Goal: Task Accomplishment & Management: Manage account settings

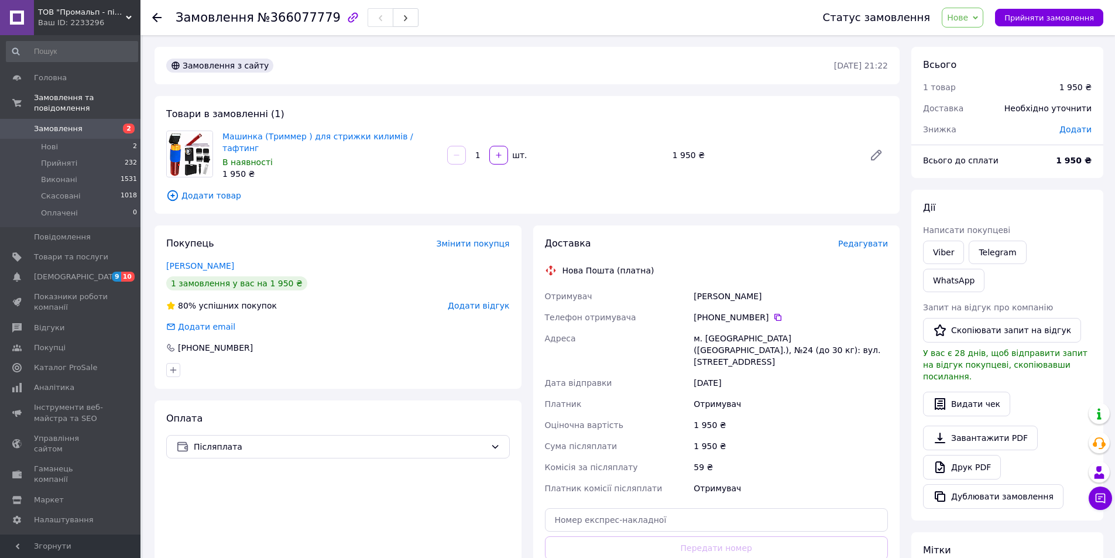
click at [982, 15] on span "Нове" at bounding box center [963, 18] width 42 height 20
click at [988, 78] on li "Скасовано" at bounding box center [969, 76] width 54 height 18
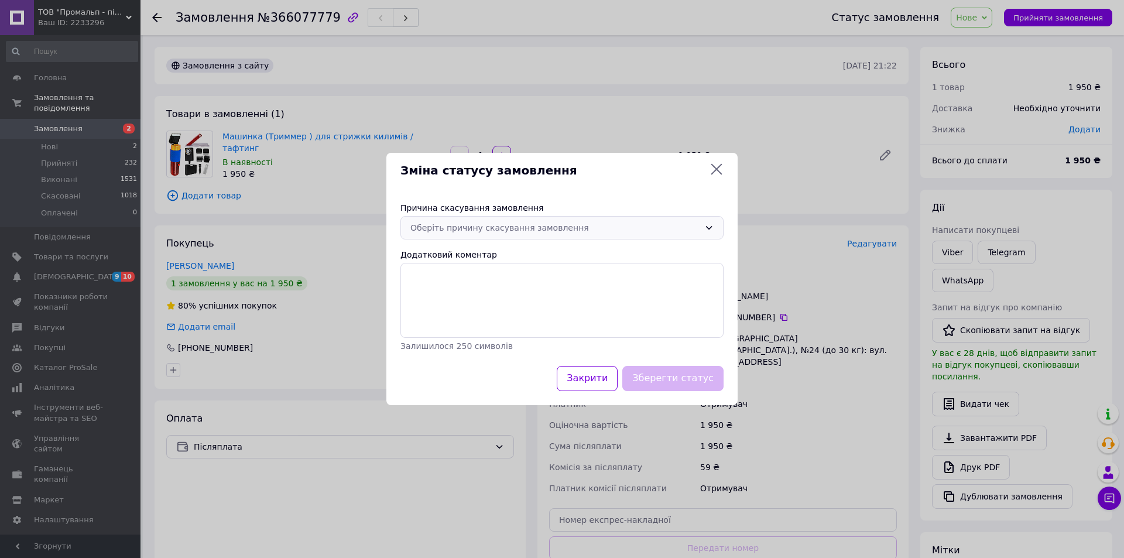
click at [544, 228] on div "Оберіть причину скасування замовлення" at bounding box center [554, 227] width 289 height 13
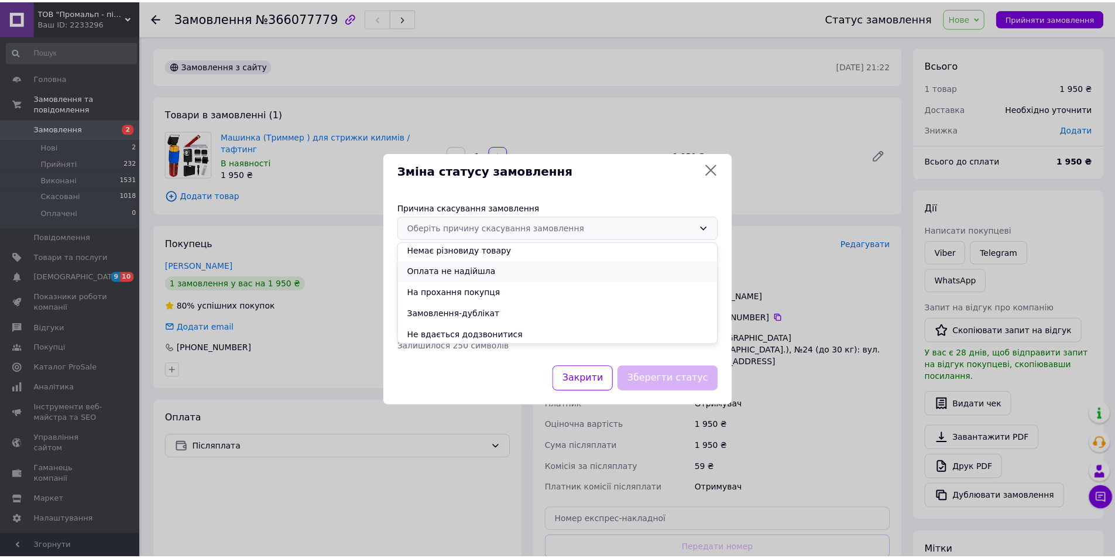
scroll to position [46, 0]
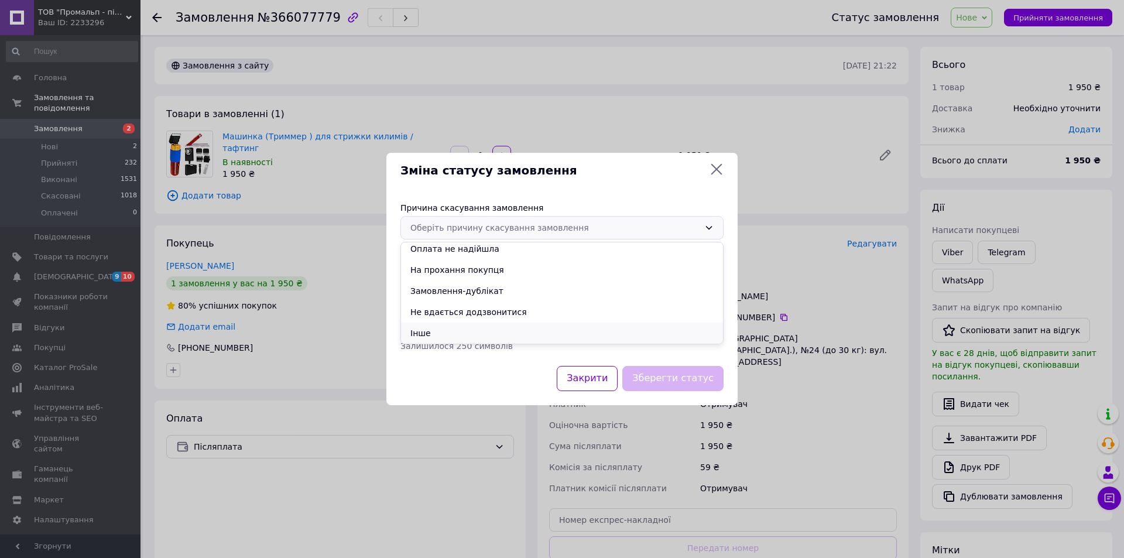
click at [506, 328] on li "Інше" at bounding box center [562, 332] width 322 height 21
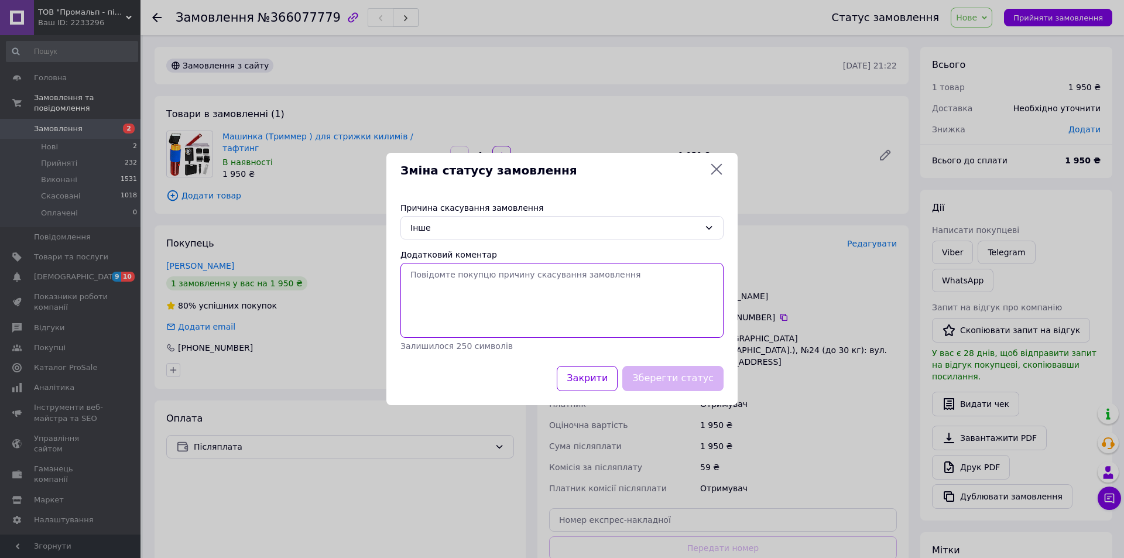
click at [461, 288] on textarea "Додатковий коментар" at bounding box center [561, 300] width 323 height 75
type textarea "з"
paste textarea "за домовленістю сторін"
type textarea "за домовленістю сторін"
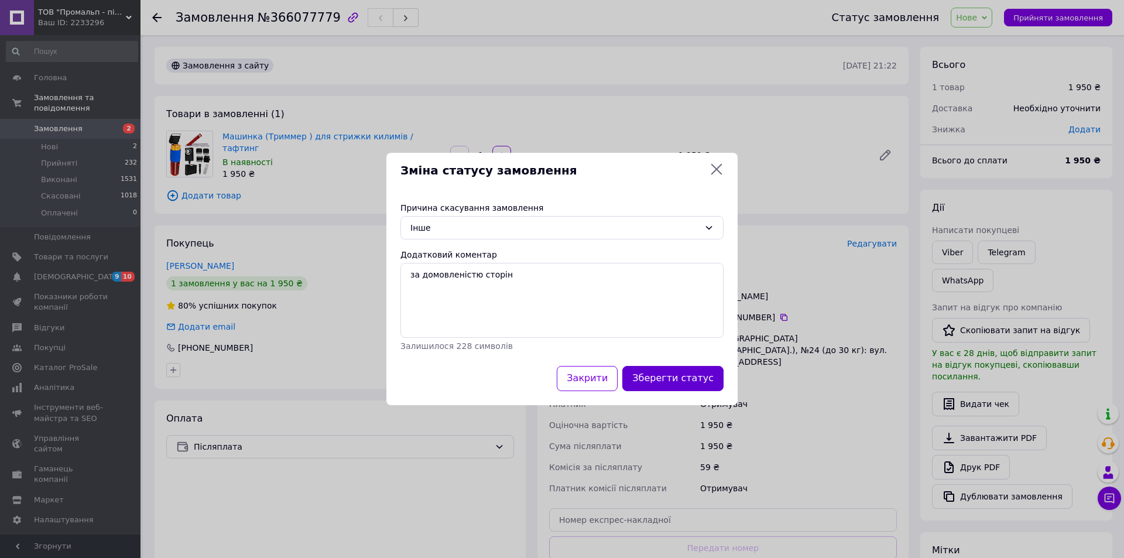
click at [699, 375] on button "Зберегти статус" at bounding box center [672, 378] width 101 height 25
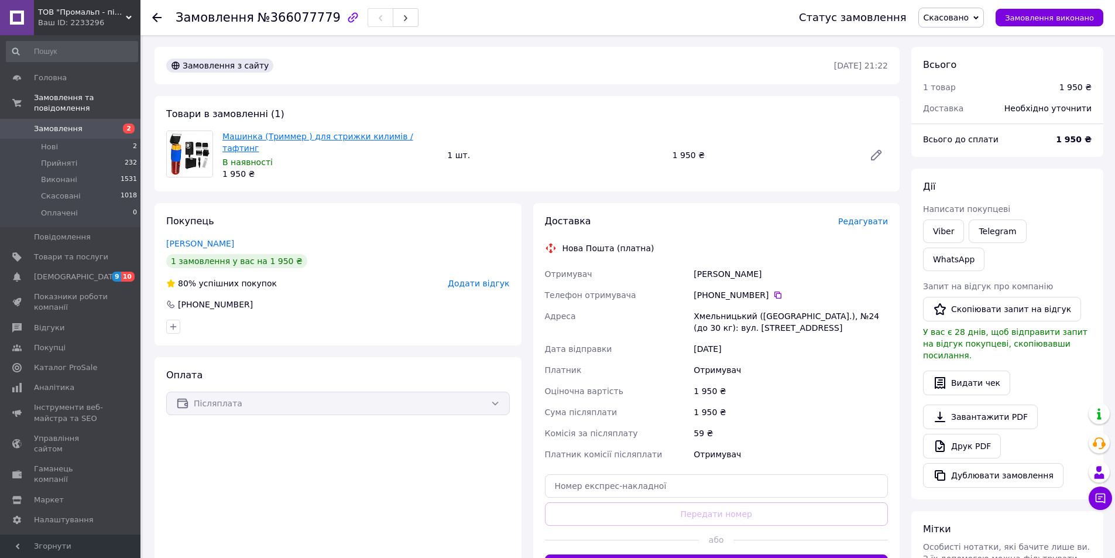
click at [303, 134] on link "Машинка (Триммер ) для стрижки килимів / тафтинг" at bounding box center [317, 142] width 191 height 21
click at [875, 151] on icon at bounding box center [875, 154] width 9 height 9
drag, startPoint x: 217, startPoint y: 132, endPoint x: 428, endPoint y: 132, distance: 211.2
click at [437, 133] on div "Машинка (Триммер ) для стрижки килимів / тафтинг В наявності 1 950 ₴ 1 шт. 1 95…" at bounding box center [527, 154] width 731 height 49
copy div "Машинка (Триммер ) для стрижки килимів / тафтинг"
